Goal: Task Accomplishment & Management: Manage account settings

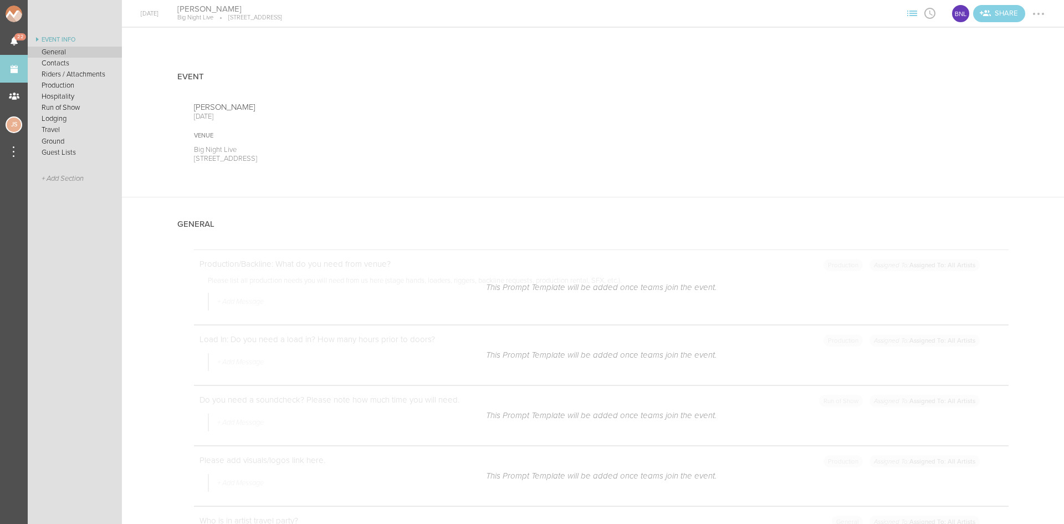
scroll to position [499, 0]
click at [19, 69] on link "Events" at bounding box center [14, 69] width 28 height 28
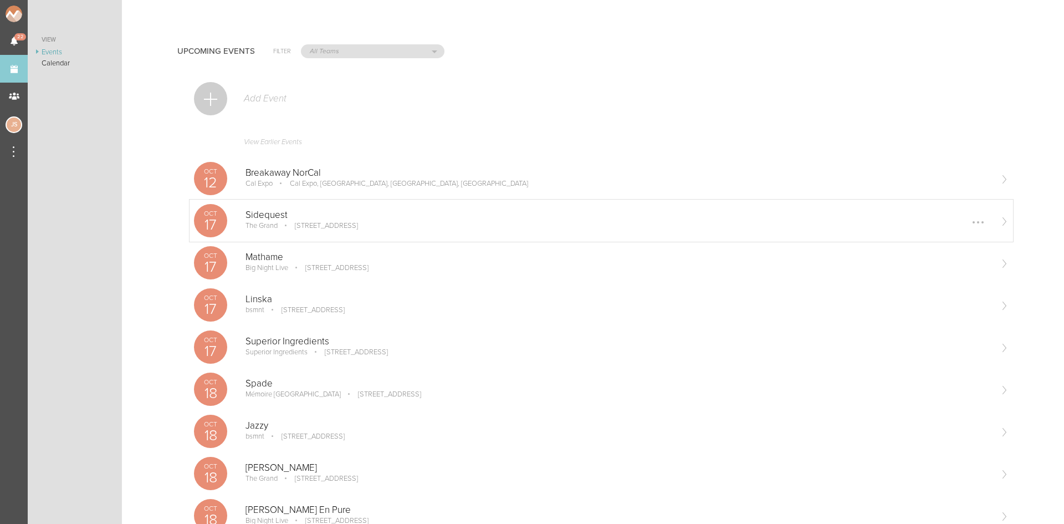
click at [318, 229] on p "[STREET_ADDRESS]" at bounding box center [318, 225] width 79 height 9
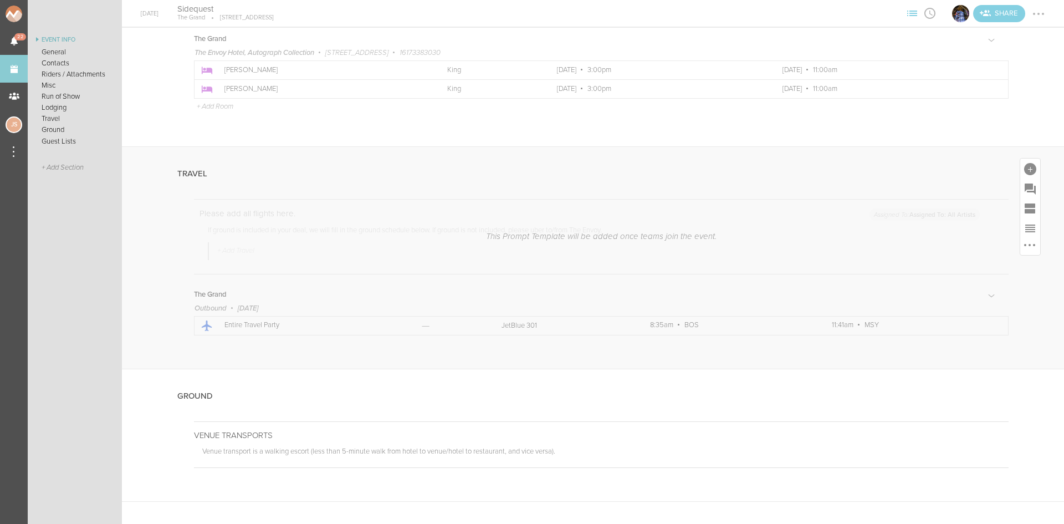
scroll to position [1774, 0]
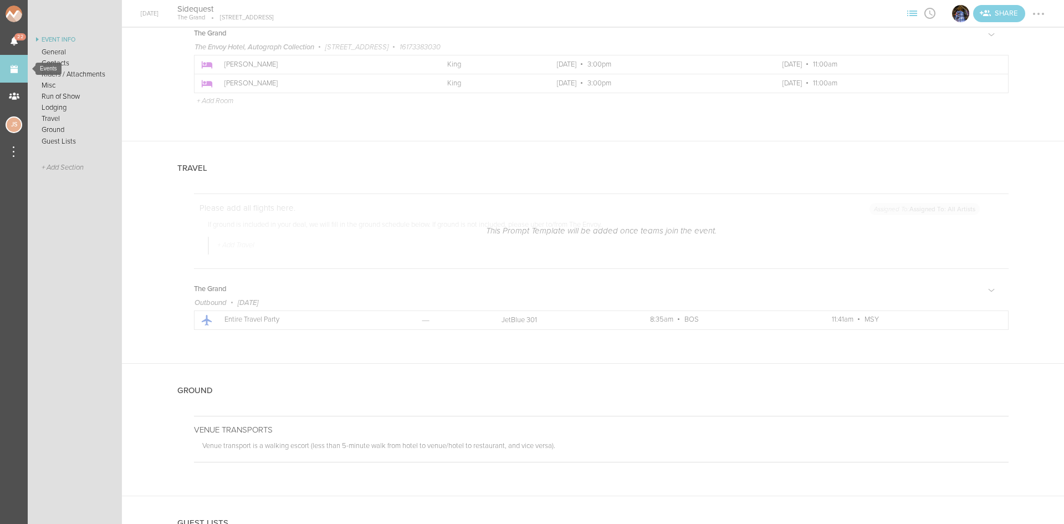
click at [27, 69] on link "Events" at bounding box center [14, 69] width 28 height 28
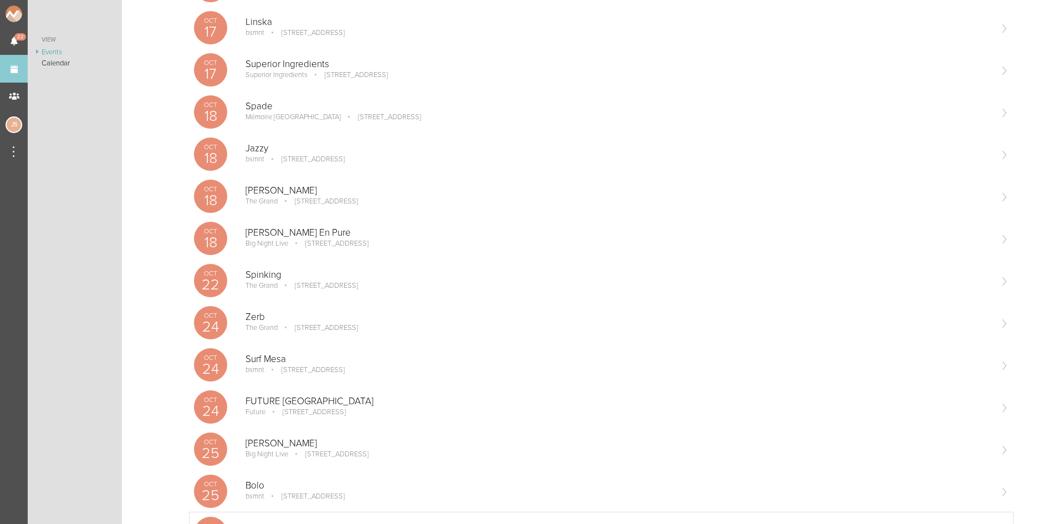
scroll to position [610, 0]
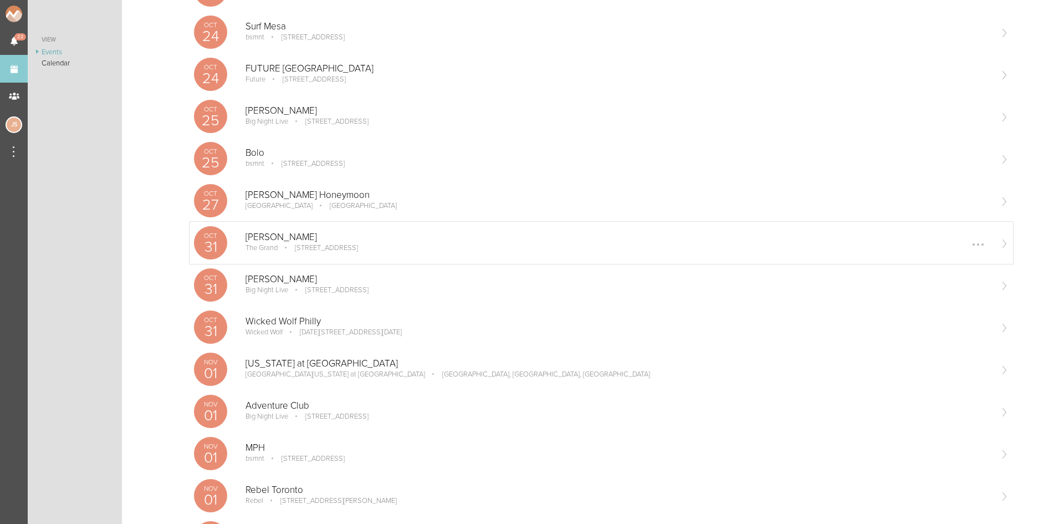
click at [308, 259] on div "Oct 31 Xandra The Grand 58 Seaport Blvd #300, Boston, MA 02210 Edit Remove" at bounding box center [602, 243] width 824 height 42
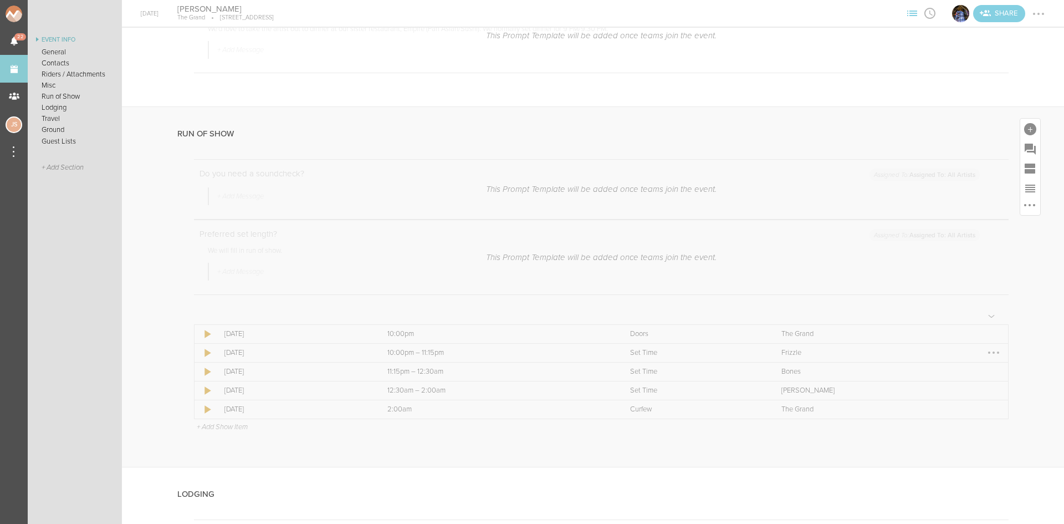
scroll to position [1109, 0]
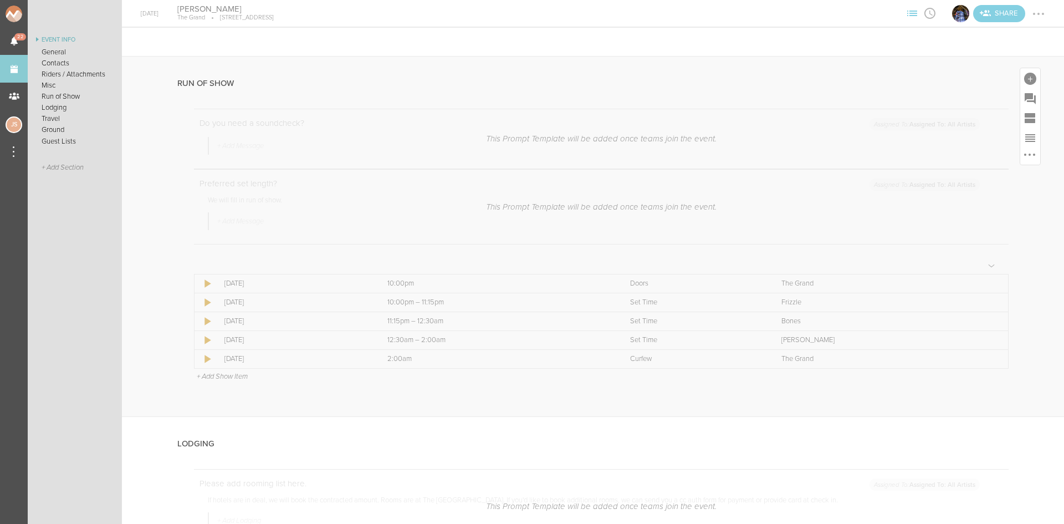
click at [227, 379] on p "+ Add Show Item" at bounding box center [222, 376] width 51 height 9
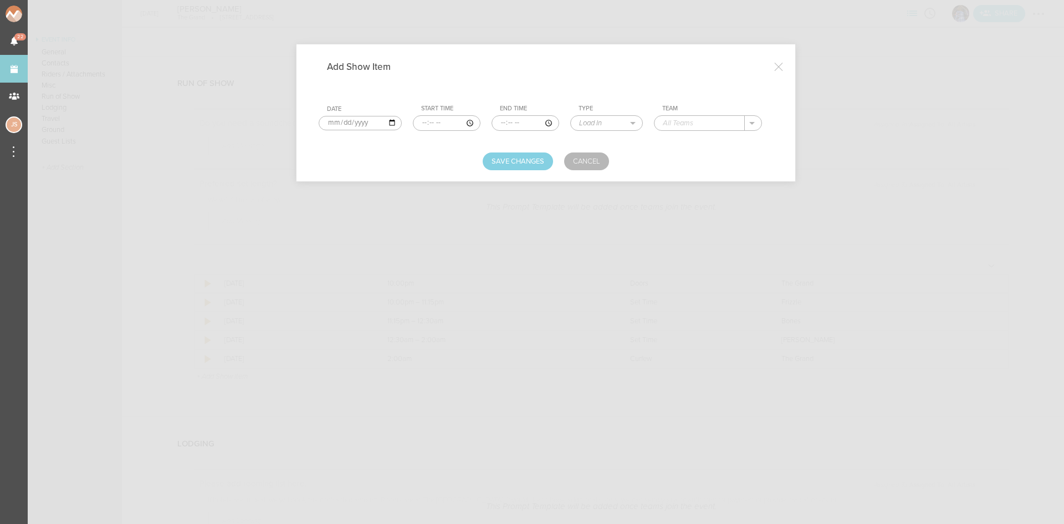
click at [418, 121] on input "time" at bounding box center [447, 123] width 68 height 16
type input "20:45"
type input "21:25"
select select "Soundcheck"
type input "[PERSON_NAME]"
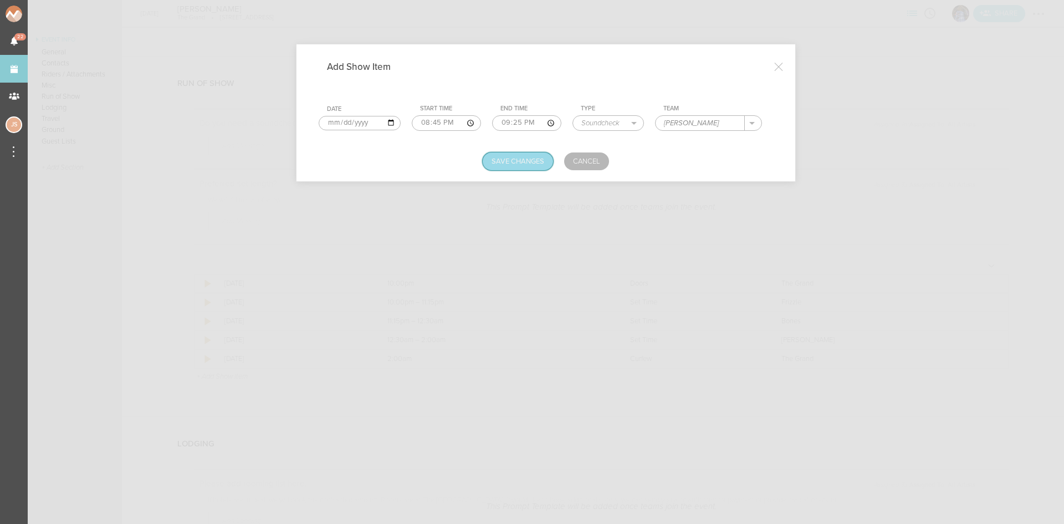
click at [508, 163] on button "Save Changes" at bounding box center [518, 161] width 70 height 18
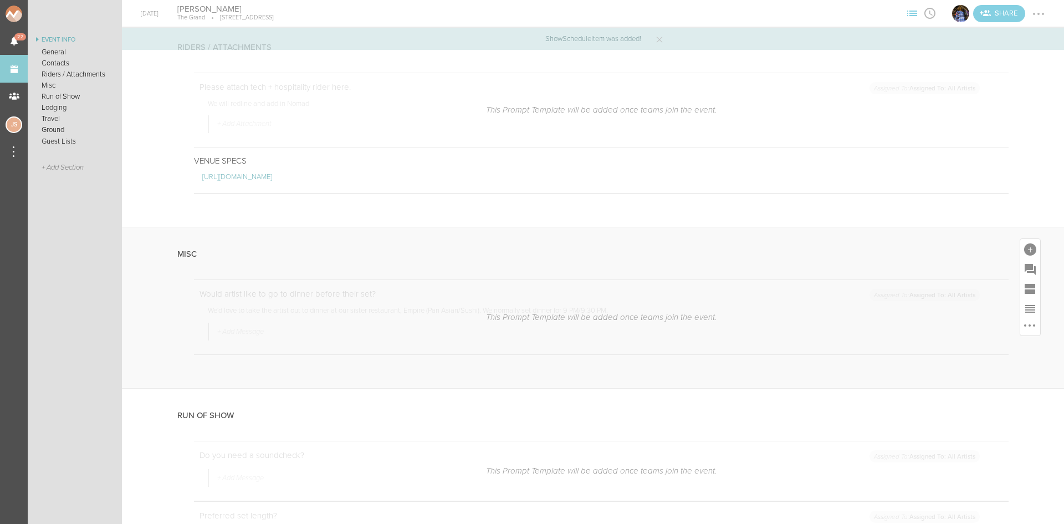
scroll to position [776, 0]
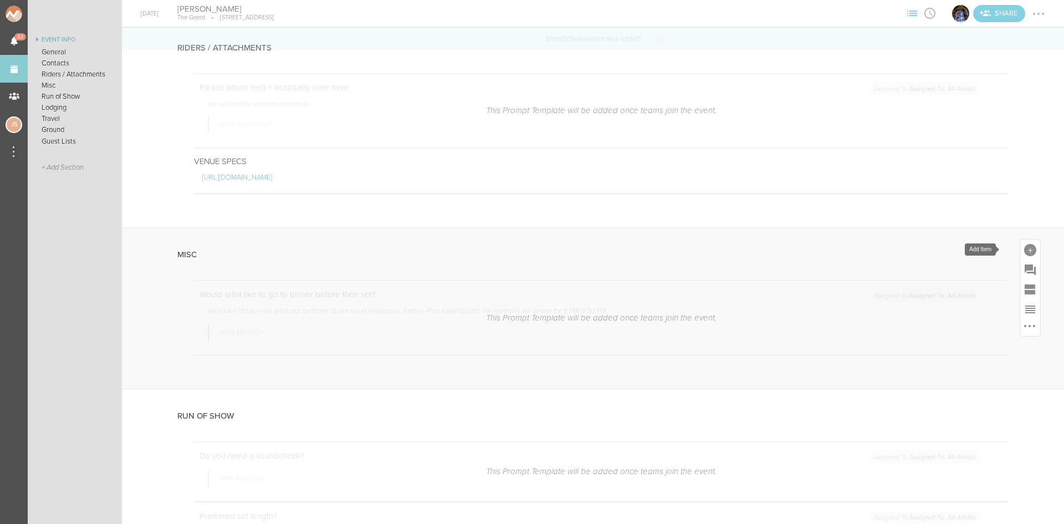
click at [1026, 250] on div at bounding box center [1031, 250] width 12 height 12
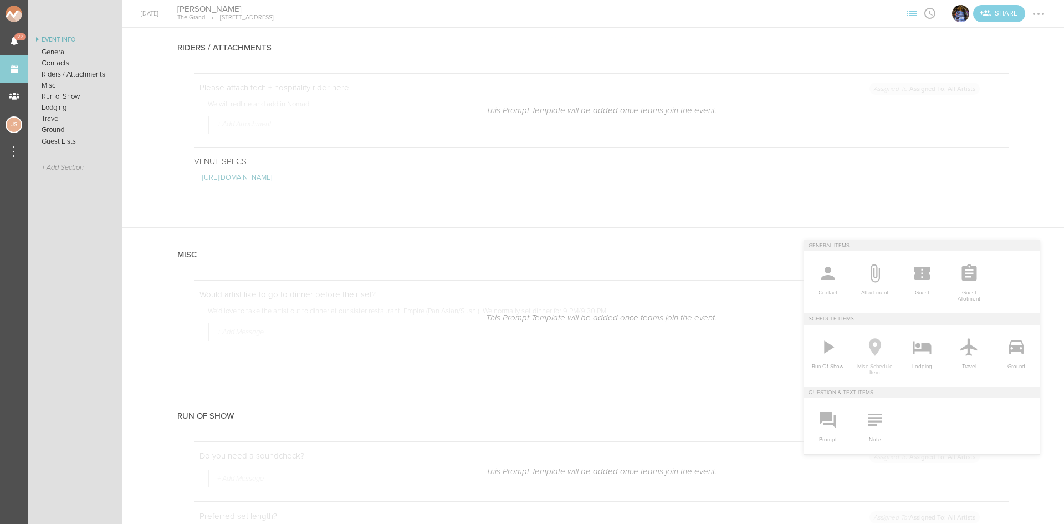
click at [869, 348] on icon at bounding box center [875, 347] width 12 height 18
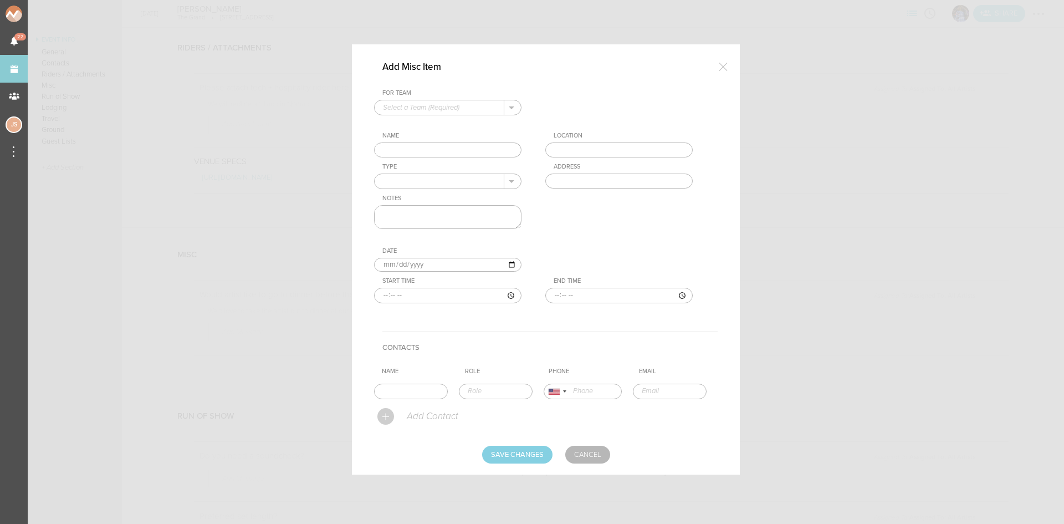
click at [416, 112] on input "text" at bounding box center [440, 107] width 130 height 14
click at [422, 125] on p "The Grand" at bounding box center [448, 125] width 130 height 19
type input "The Grand"
click at [423, 146] on input "text" at bounding box center [447, 150] width 147 height 16
type input "Dinner"
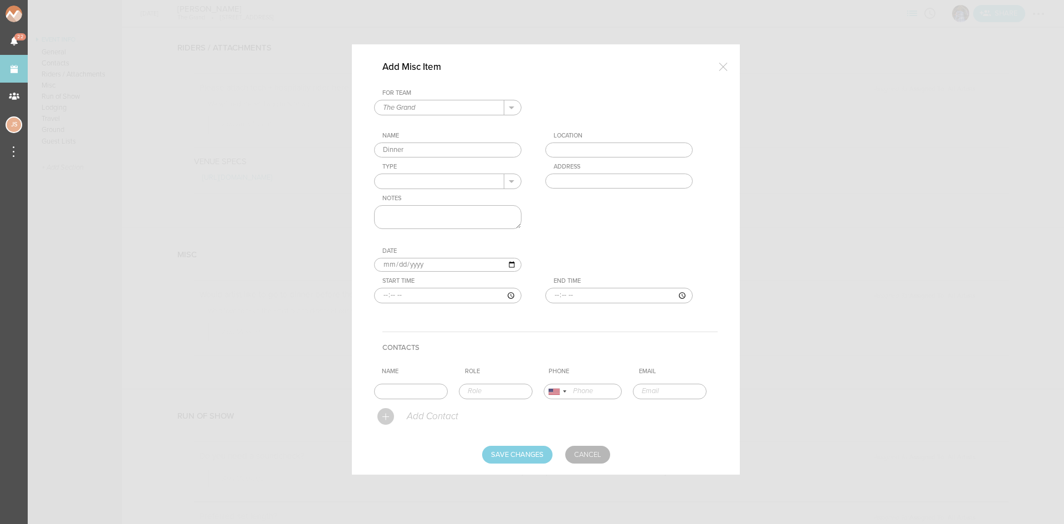
click at [567, 151] on input "text" at bounding box center [619, 150] width 147 height 16
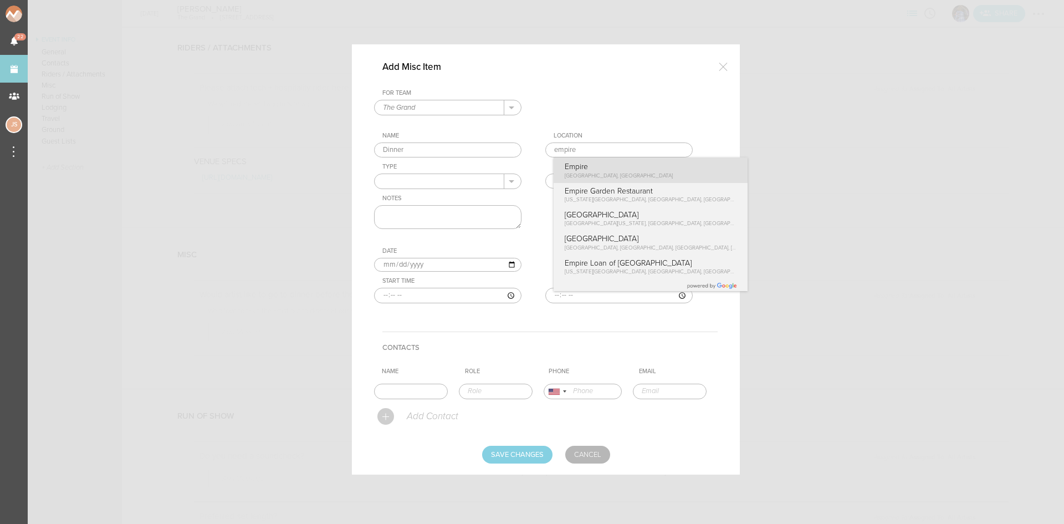
click at [576, 166] on div "For Team The Grand + Add New Team The Grand . The Grand Name Dinner Location [G…" at bounding box center [546, 204] width 344 height 231
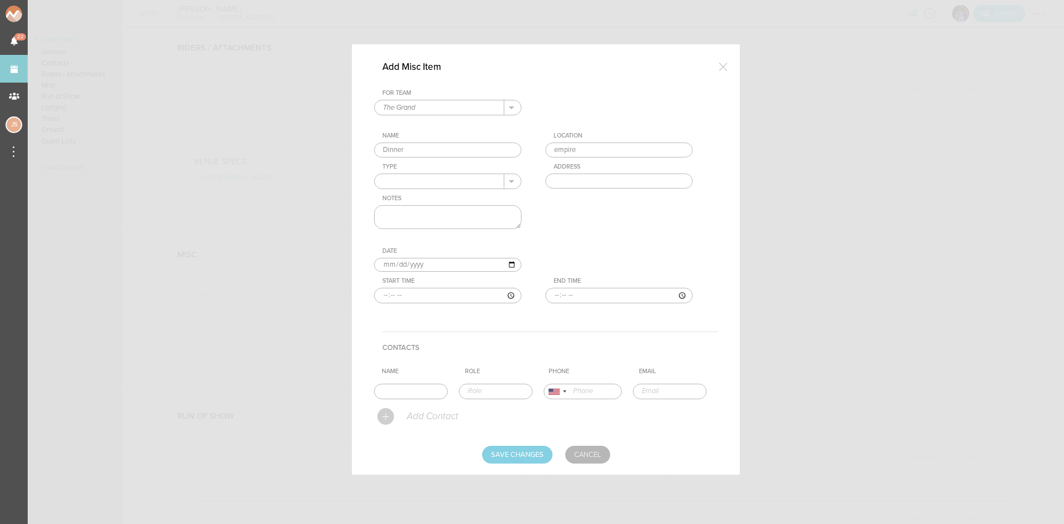
type input "Empire"
type input "[STREET_ADDRESS]"
click at [465, 187] on input "text" at bounding box center [440, 181] width 130 height 14
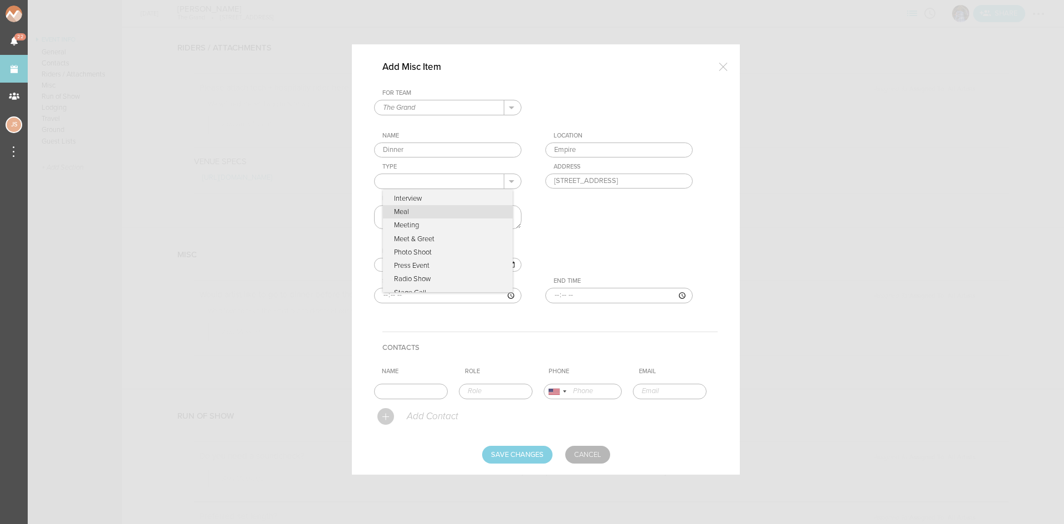
click at [436, 211] on p "Meal" at bounding box center [448, 211] width 130 height 13
type input "Meal"
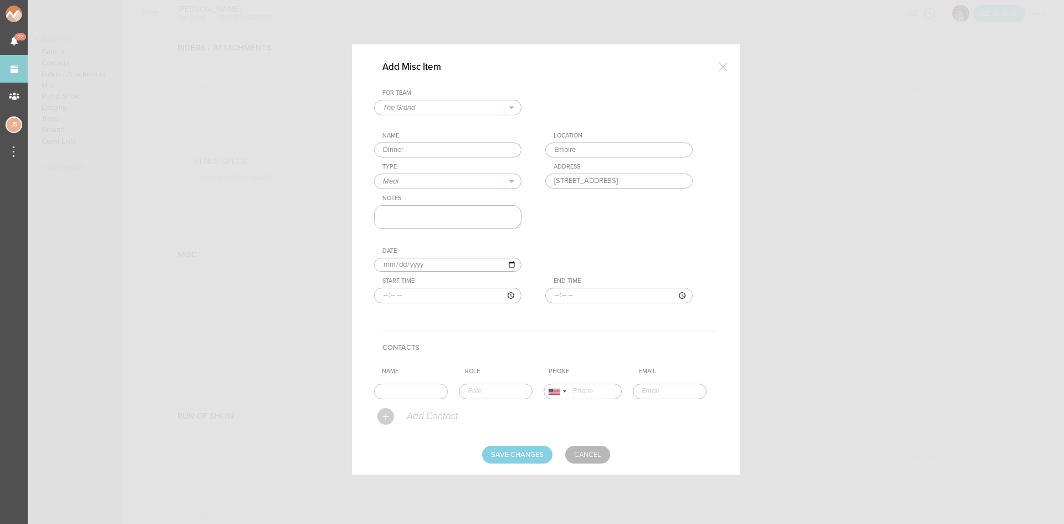
click at [436, 211] on textarea at bounding box center [447, 217] width 147 height 24
type textarea "50% off"
click at [387, 292] on input "time" at bounding box center [447, 296] width 147 height 16
type input "21:30"
type input "23:00"
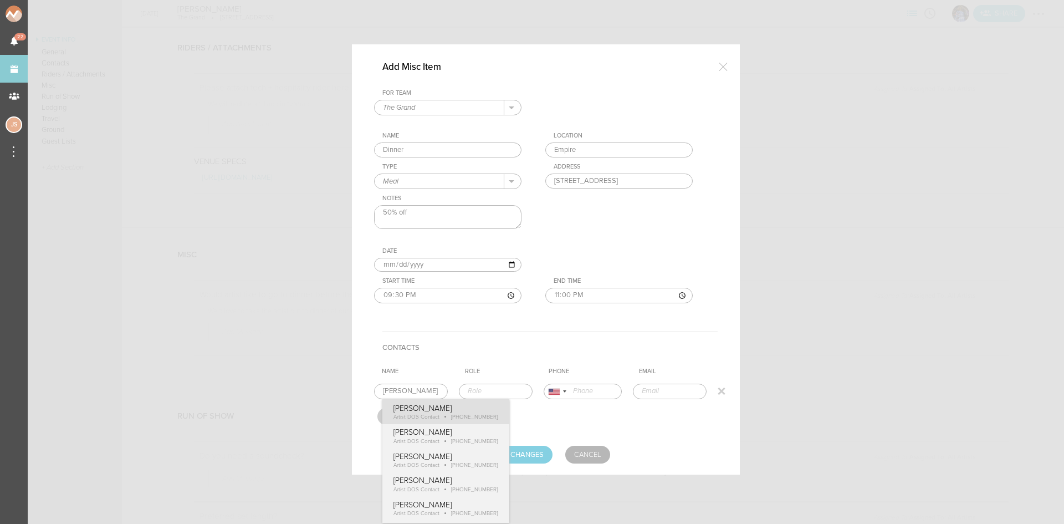
type input "[PERSON_NAME]"
type input "Artist DOS Contact"
type input "19732241092"
drag, startPoint x: 452, startPoint y: 415, endPoint x: 485, endPoint y: 434, distance: 37.6
click at [452, 415] on form "For Team The Grand + Add New Team The Grand . The Grand Name Dinner Location [G…" at bounding box center [546, 276] width 344 height 374
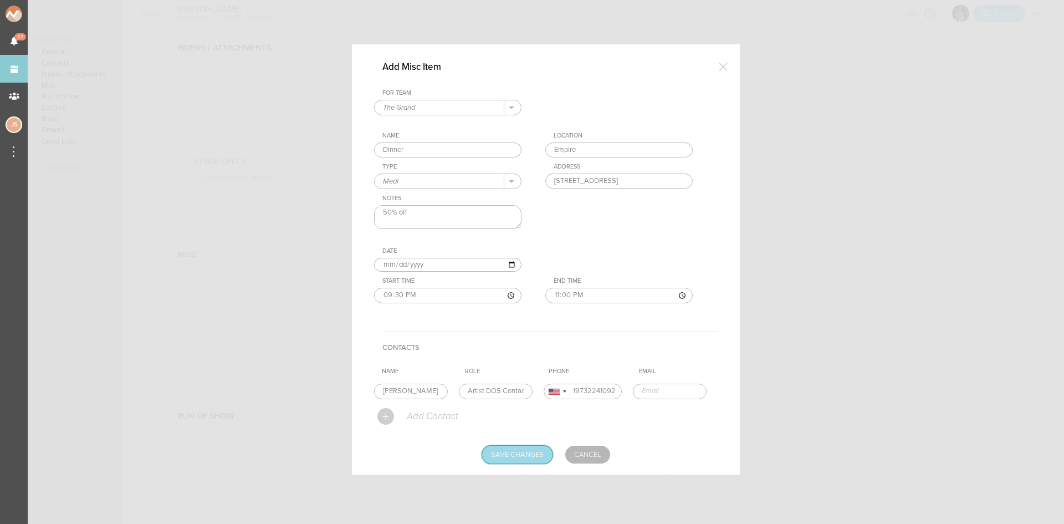
click at [512, 450] on input "Save Changes" at bounding box center [517, 455] width 70 height 18
type input "Saving..."
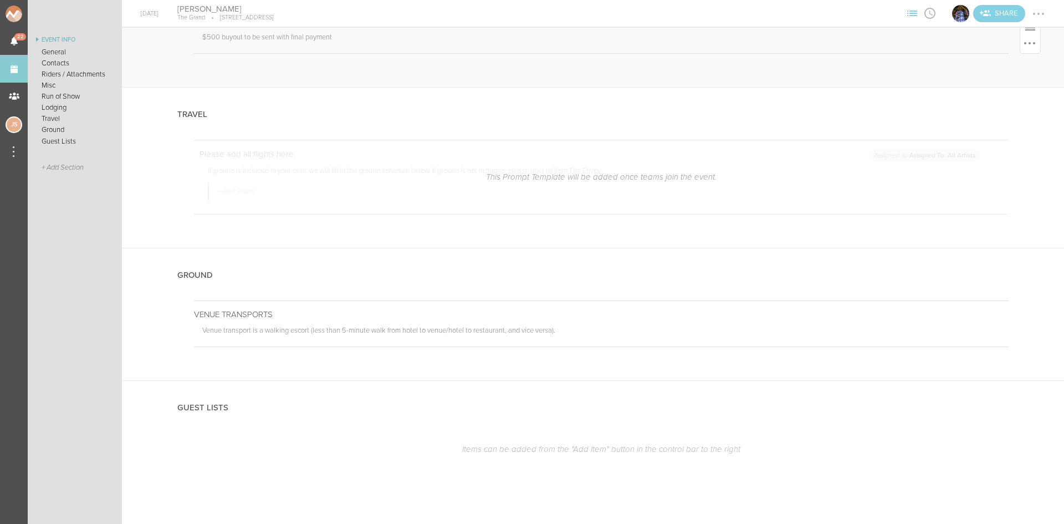
scroll to position [1751, 0]
click at [999, 315] on div at bounding box center [1000, 314] width 2 height 2
click at [958, 319] on link "Edit Note" at bounding box center [966, 315] width 85 height 20
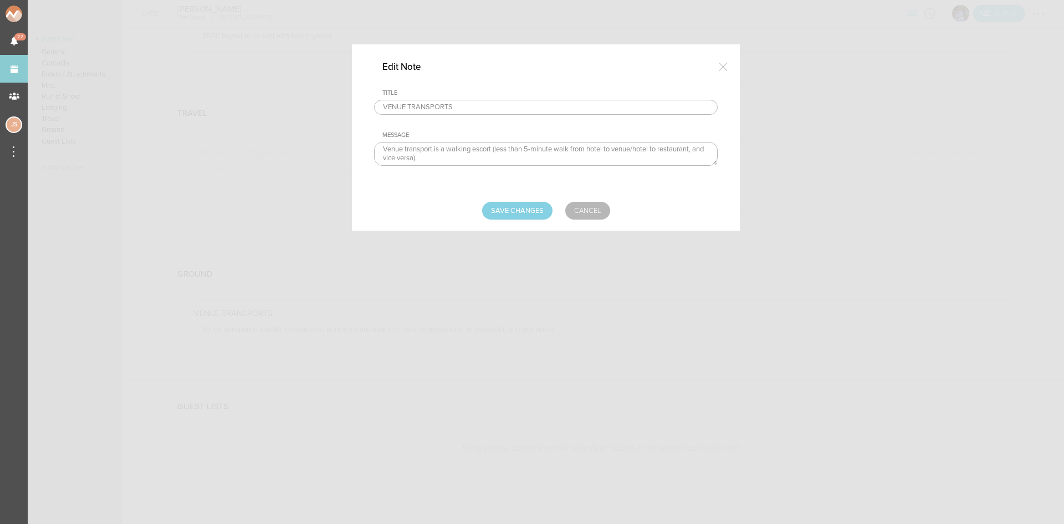
click at [608, 147] on textarea "Venue transport is a walking escort (less than 5-minute walk from hotel to venu…" at bounding box center [546, 154] width 344 height 24
type textarea "Venue transport is a walking escort (less than 5-minute walk from to venue/hote…"
click at [507, 213] on input "Save Changes" at bounding box center [517, 211] width 70 height 18
type input "Saving..."
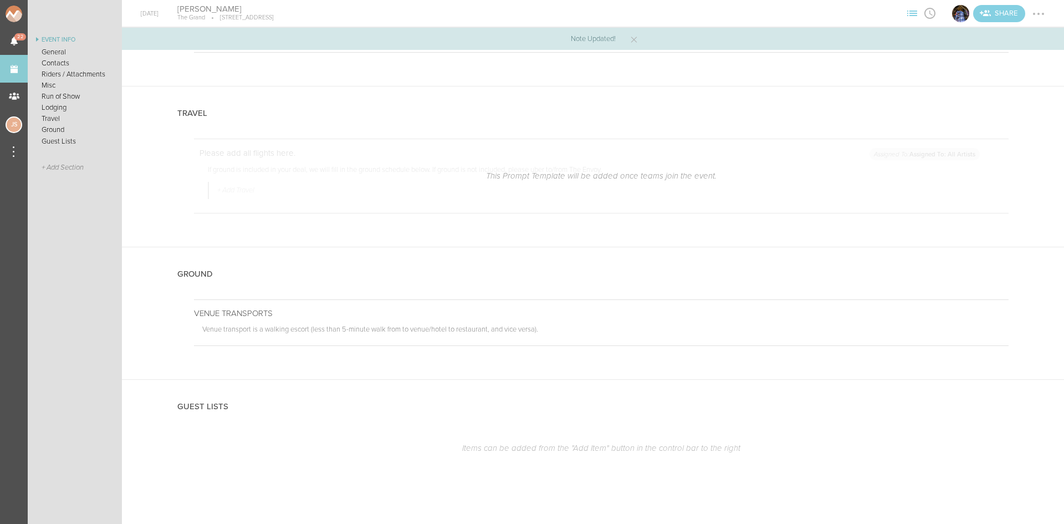
click at [1044, 12] on div at bounding box center [1039, 14] width 18 height 18
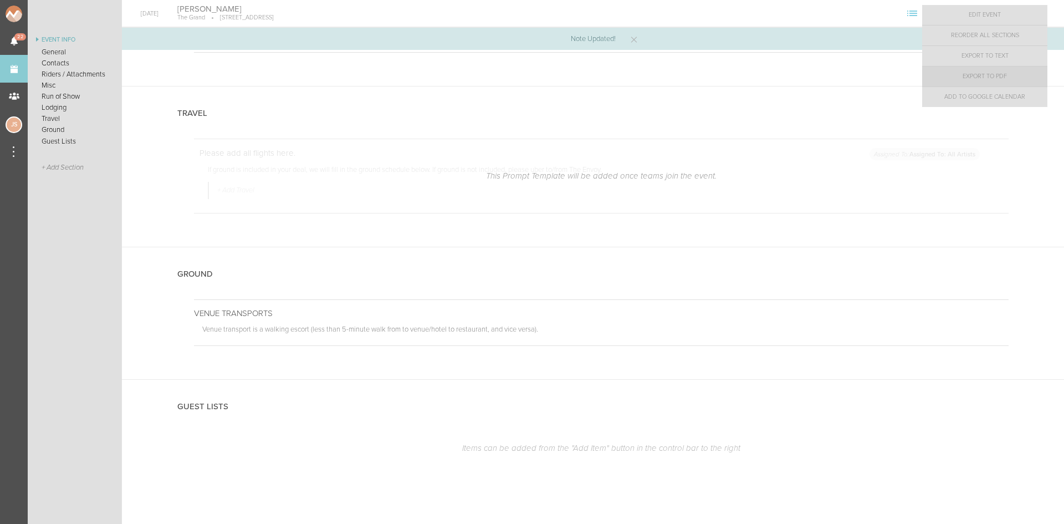
click at [1010, 73] on link "Export to PDF" at bounding box center [985, 77] width 125 height 20
